Goal: Task Accomplishment & Management: Complete application form

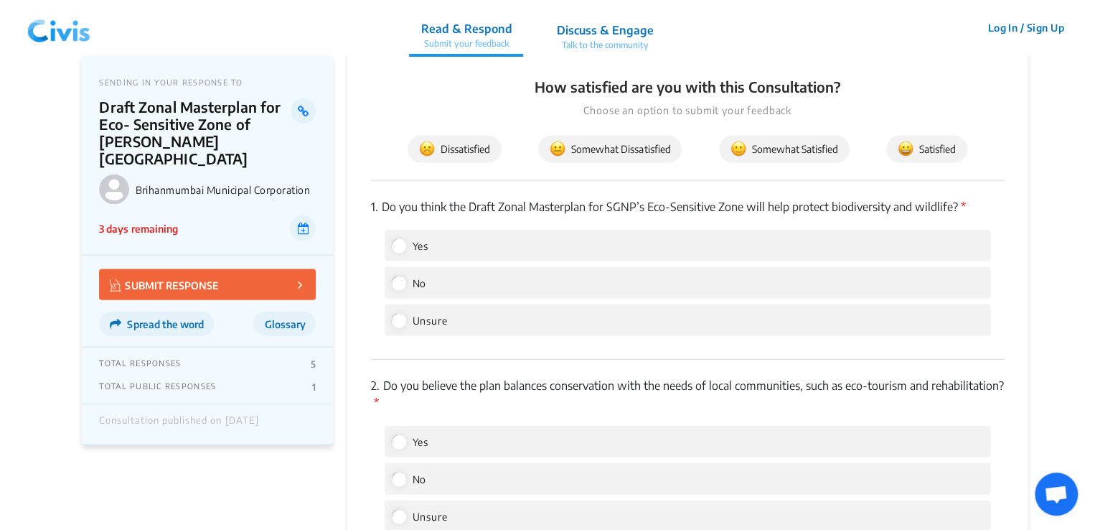
scroll to position [1435, 0]
click at [400, 285] on input "No" at bounding box center [398, 281] width 13 height 13
radio input "true"
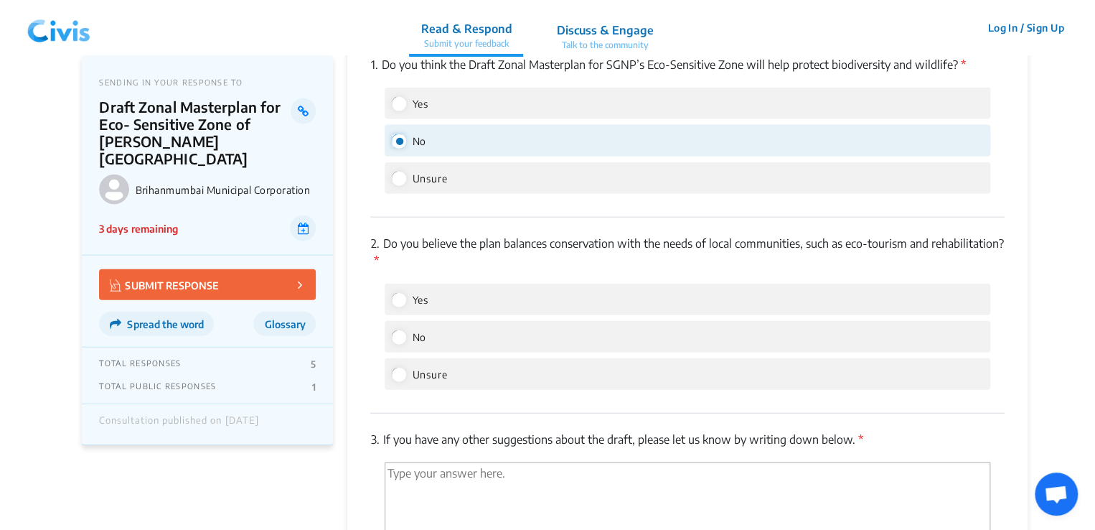
scroll to position [1579, 0]
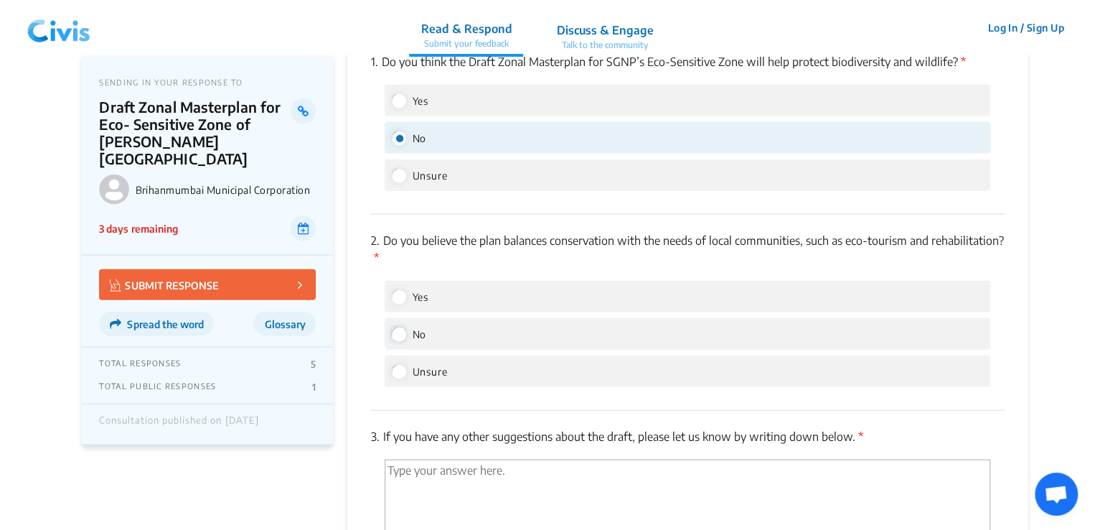
click at [396, 339] on input "No" at bounding box center [398, 333] width 13 height 13
radio input "true"
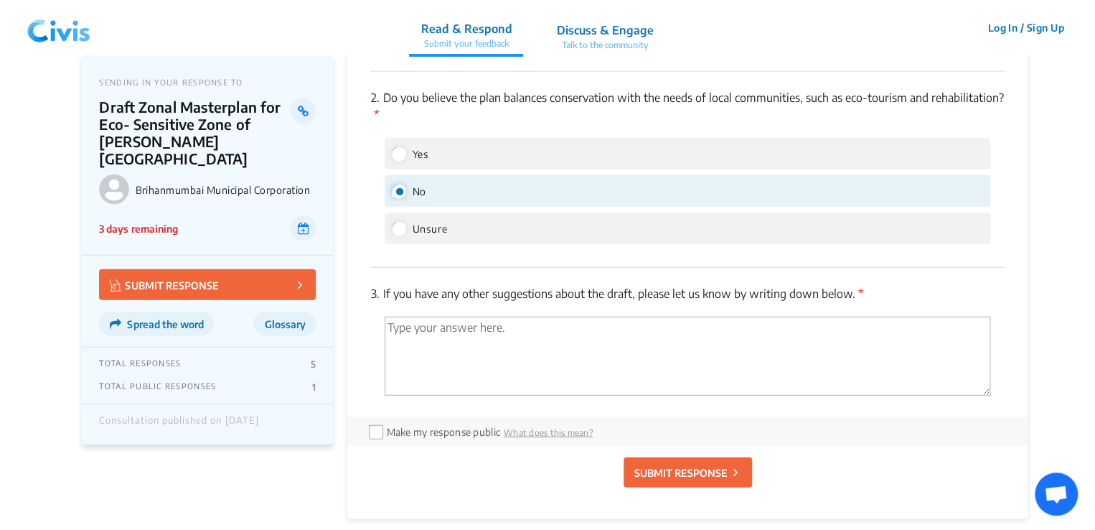
scroll to position [1786, 0]
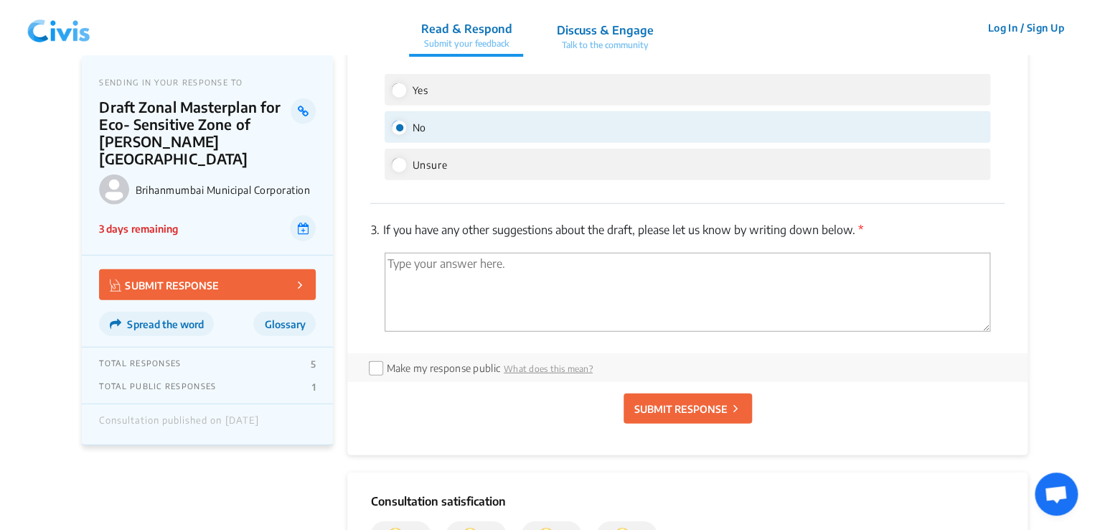
click at [515, 266] on textarea "'Type your answer here.' | translate" at bounding box center [687, 292] width 605 height 79
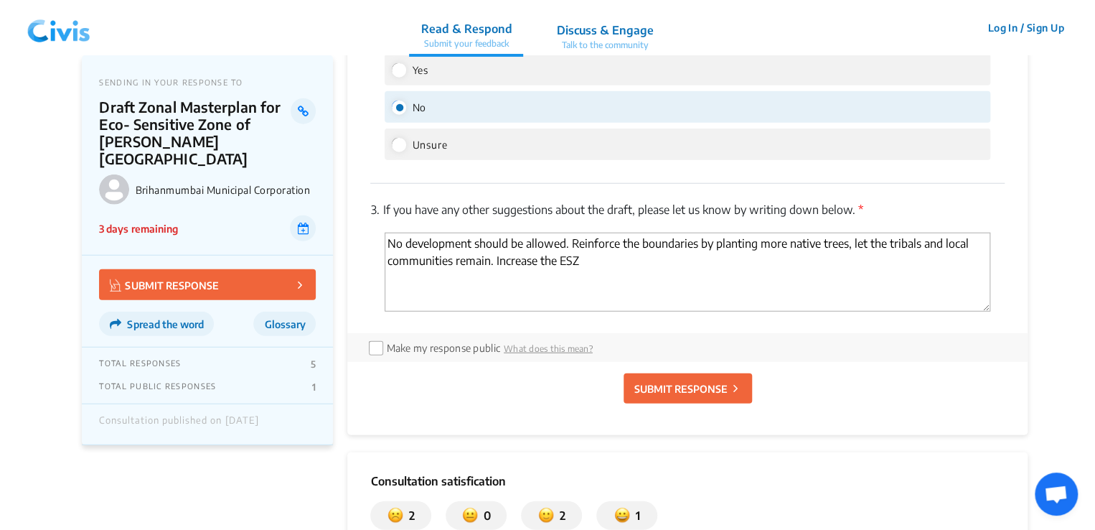
scroll to position [1883, 0]
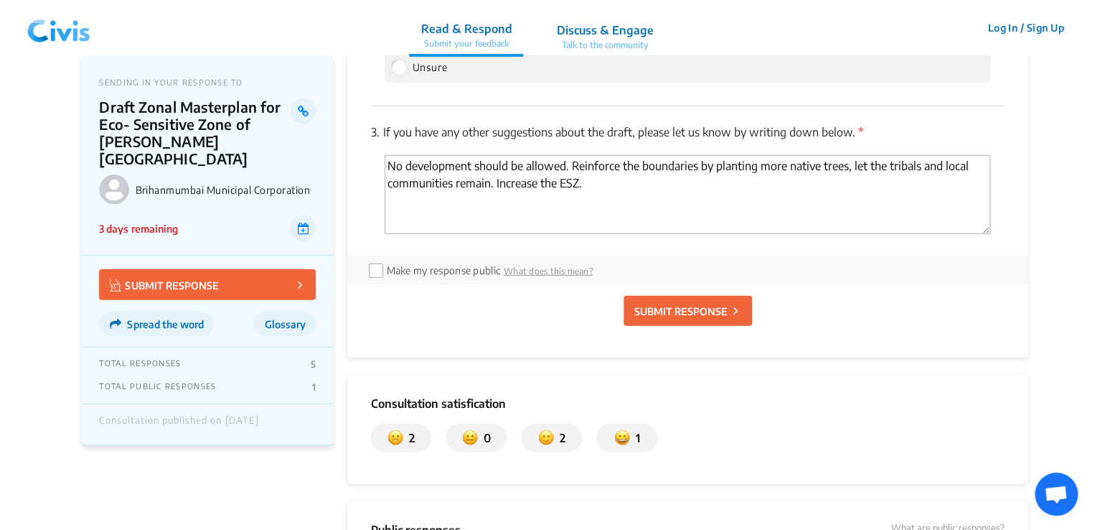
type textarea "No development should be allowed. Reinforce the boundaries by planting more nat…"
click at [705, 311] on p "SUBMIT RESPONSE" at bounding box center [680, 311] width 93 height 15
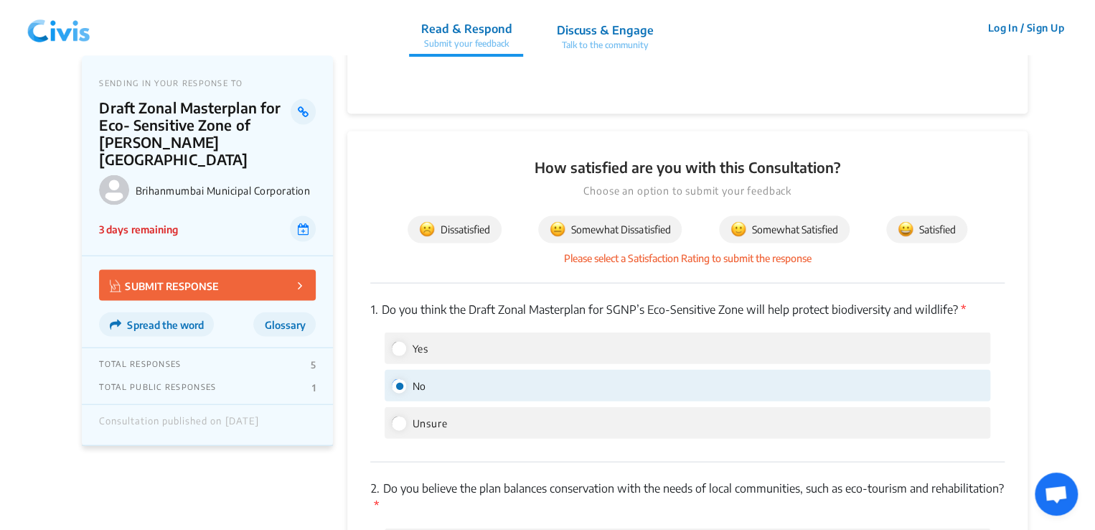
scroll to position [1346, 0]
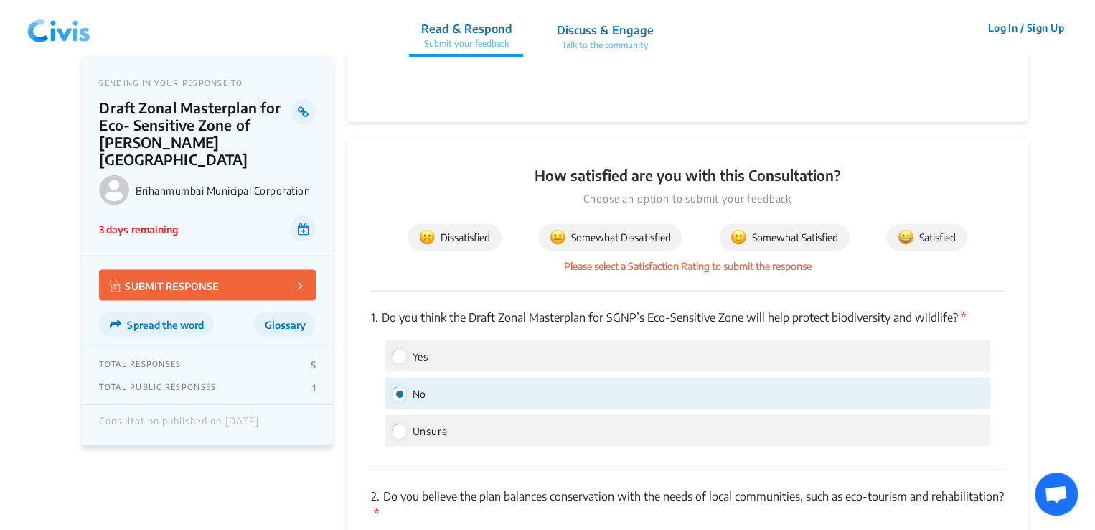
click at [749, 231] on span "Somewhat Satisfied" at bounding box center [785, 237] width 108 height 16
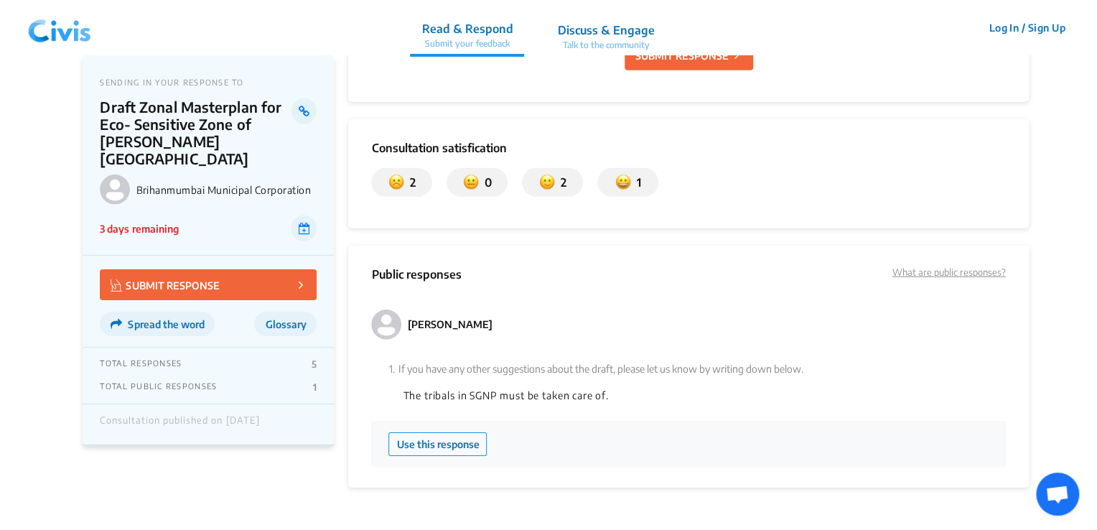
scroll to position [2136, 0]
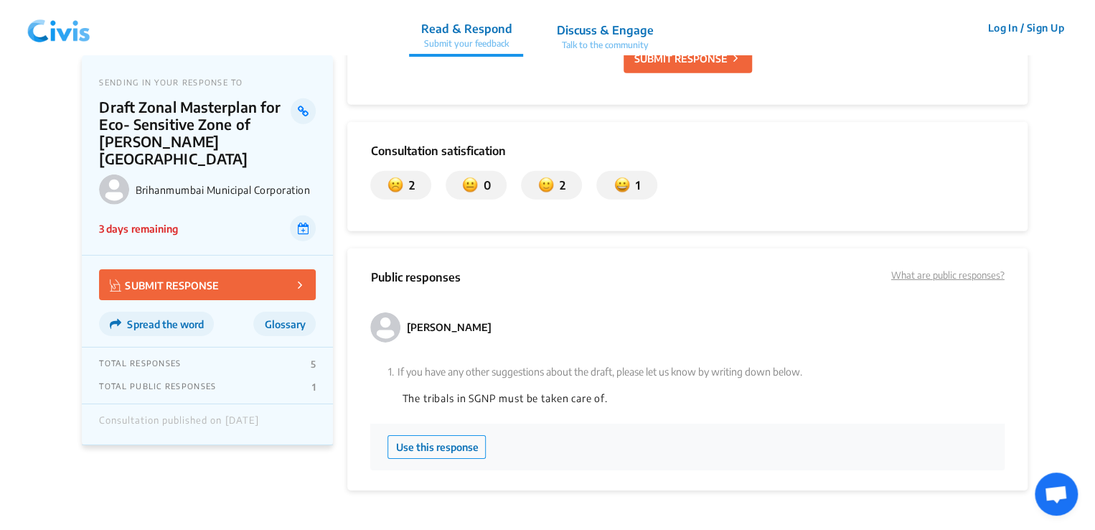
click at [673, 65] on p "SUBMIT RESPONSE" at bounding box center [680, 58] width 93 height 15
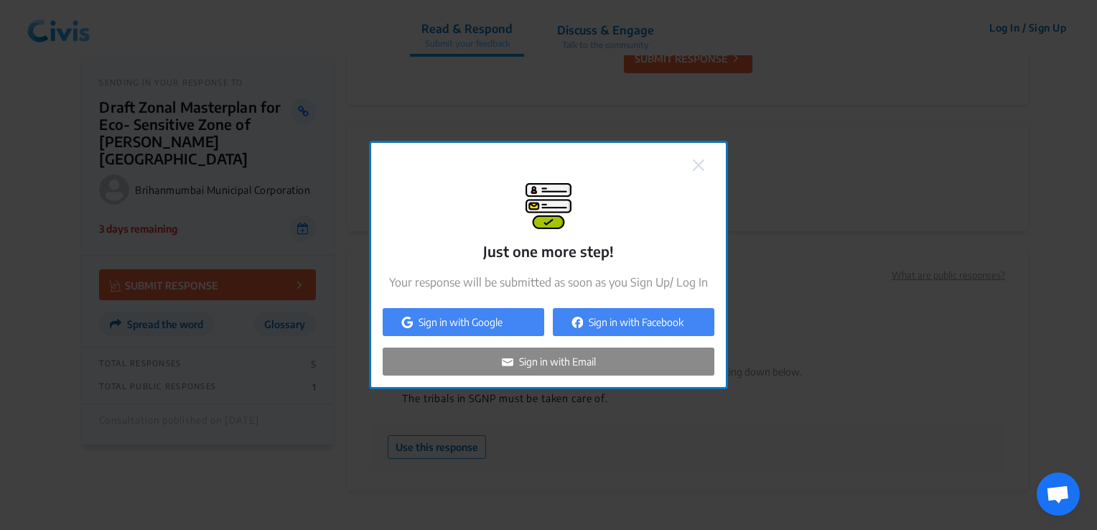
click at [692, 164] on button at bounding box center [698, 163] width 20 height 19
